Goal: Task Accomplishment & Management: Manage account settings

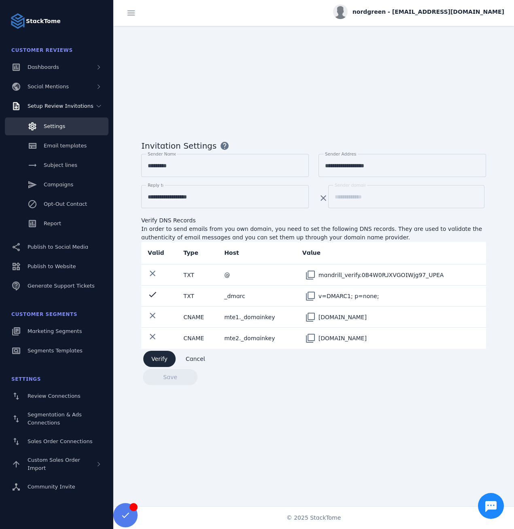
click at [421, 7] on div "nordgreen - cs_nordgreen@stacktome.com" at bounding box center [418, 11] width 171 height 15
click at [466, 78] on button "Sign out" at bounding box center [475, 77] width 58 height 19
